Goal: Information Seeking & Learning: Understand process/instructions

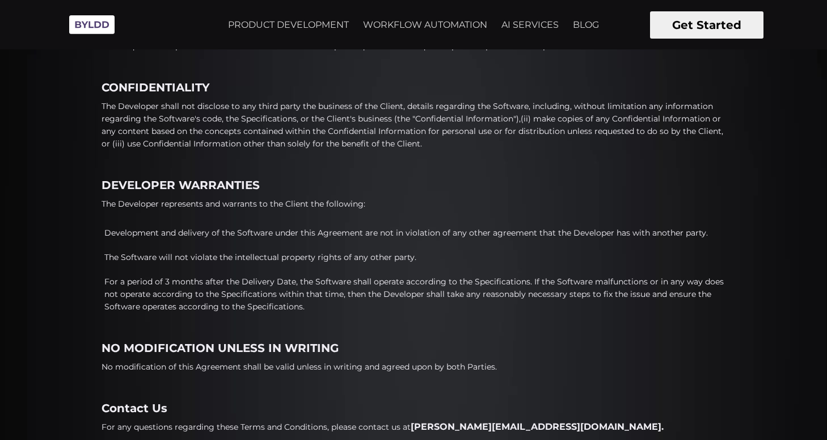
scroll to position [890, 0]
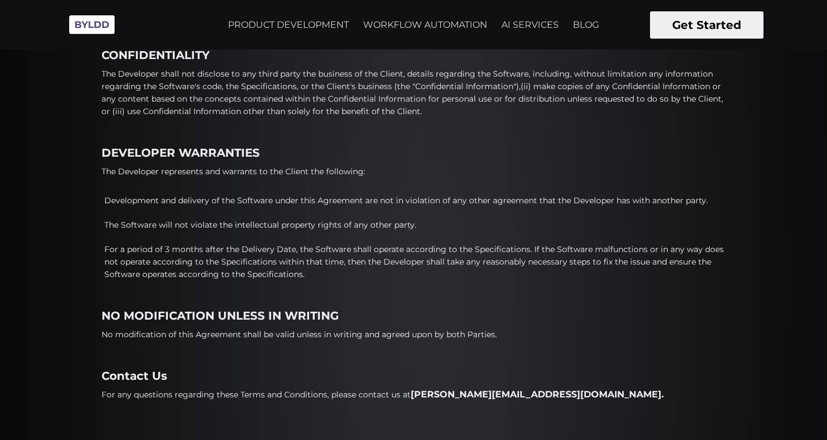
click at [206, 197] on p "Development and delivery of the Software under this Agreement are not in violat…" at bounding box center [414, 200] width 621 height 12
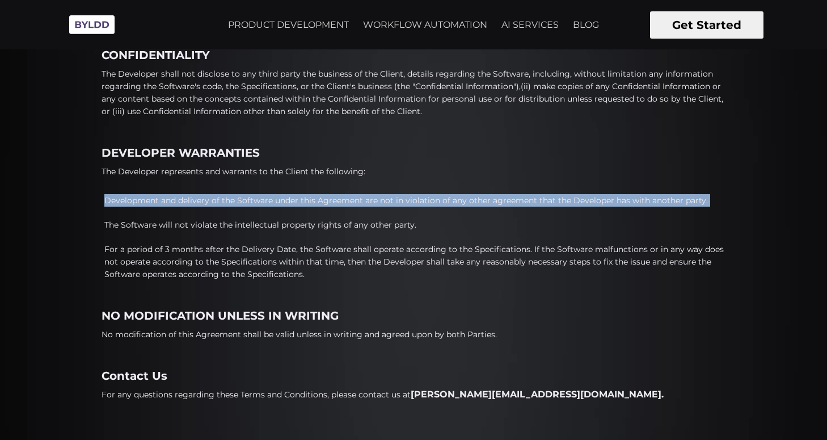
click at [206, 197] on p "Development and delivery of the Software under this Agreement are not in violat…" at bounding box center [414, 200] width 621 height 12
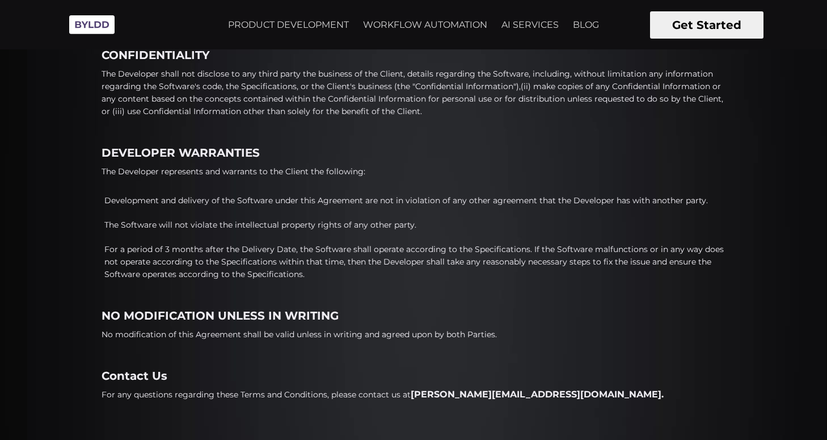
click at [252, 231] on ol "Development and delivery of the Software under this Agreement are not in violat…" at bounding box center [414, 240] width 624 height 103
click at [303, 224] on p "The Software will not violate the intellectual property rights of any other par…" at bounding box center [414, 224] width 621 height 12
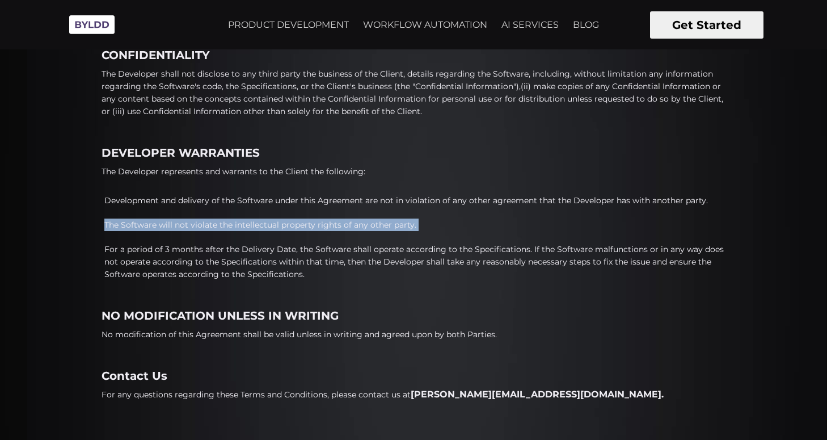
click at [303, 224] on p "The Software will not violate the intellectual property rights of any other par…" at bounding box center [414, 224] width 621 height 12
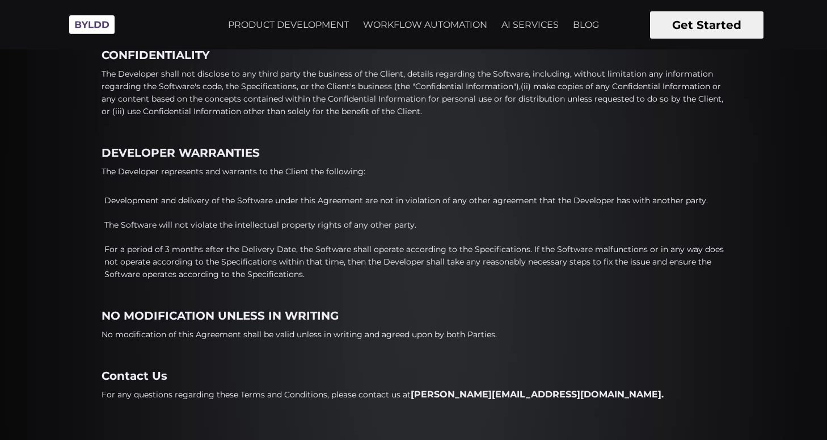
click at [339, 277] on p "For a period of 3 months after the Delivery Date, the Software shall operate ac…" at bounding box center [414, 261] width 621 height 37
drag, startPoint x: 328, startPoint y: 273, endPoint x: 85, endPoint y: 198, distance: 255.3
drag, startPoint x: 95, startPoint y: 225, endPoint x: 310, endPoint y: 282, distance: 221.9
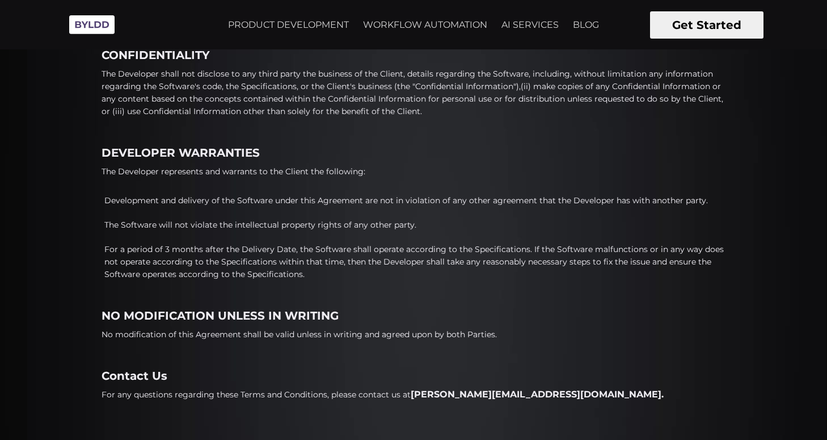
click at [310, 282] on ol "Development and delivery of the Software under this Agreement are not in violat…" at bounding box center [414, 240] width 624 height 103
drag, startPoint x: 319, startPoint y: 274, endPoint x: 102, endPoint y: 175, distance: 239.3
click at [102, 175] on p "The Developer represents and warrants to the Client the following:" at bounding box center [234, 171] width 264 height 12
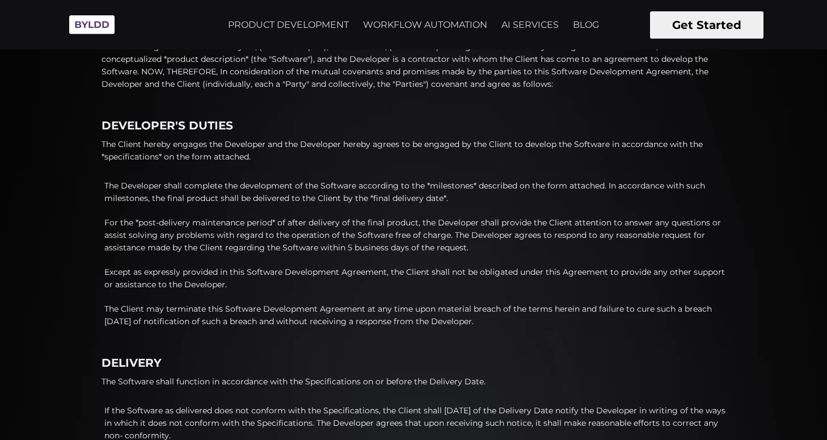
scroll to position [0, 0]
